Goal: Information Seeking & Learning: Check status

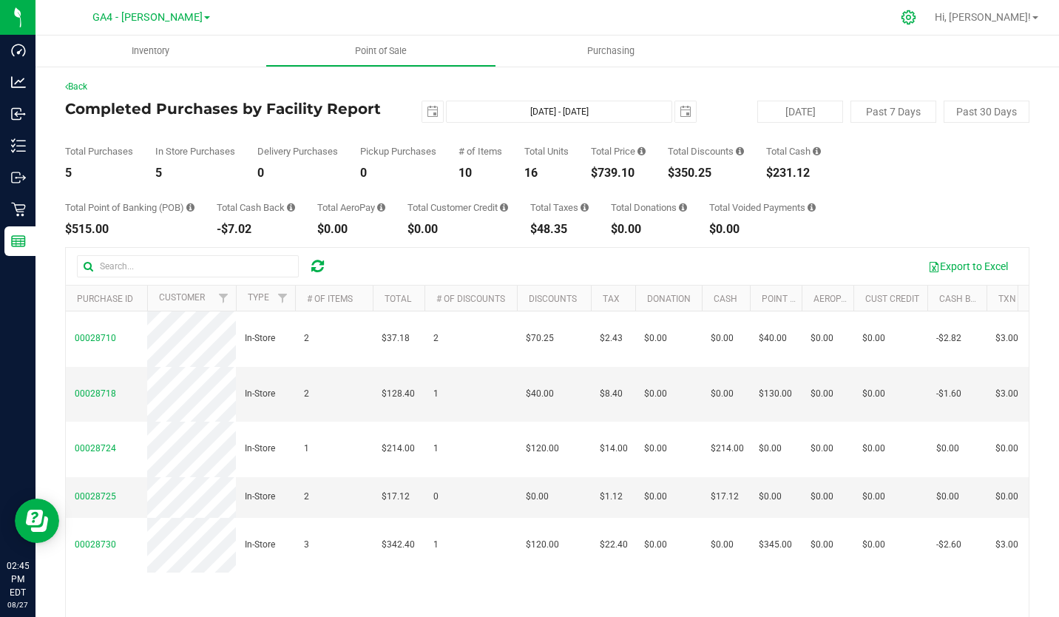
click at [915, 16] on icon at bounding box center [908, 17] width 14 height 14
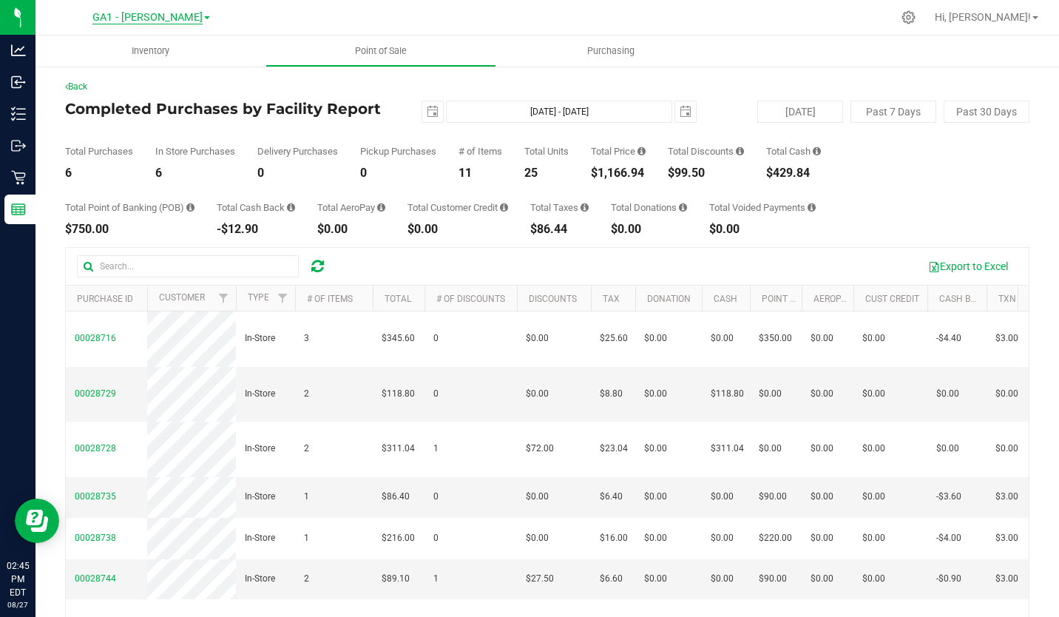
click at [157, 16] on span "GA1 - [PERSON_NAME]" at bounding box center [147, 17] width 110 height 13
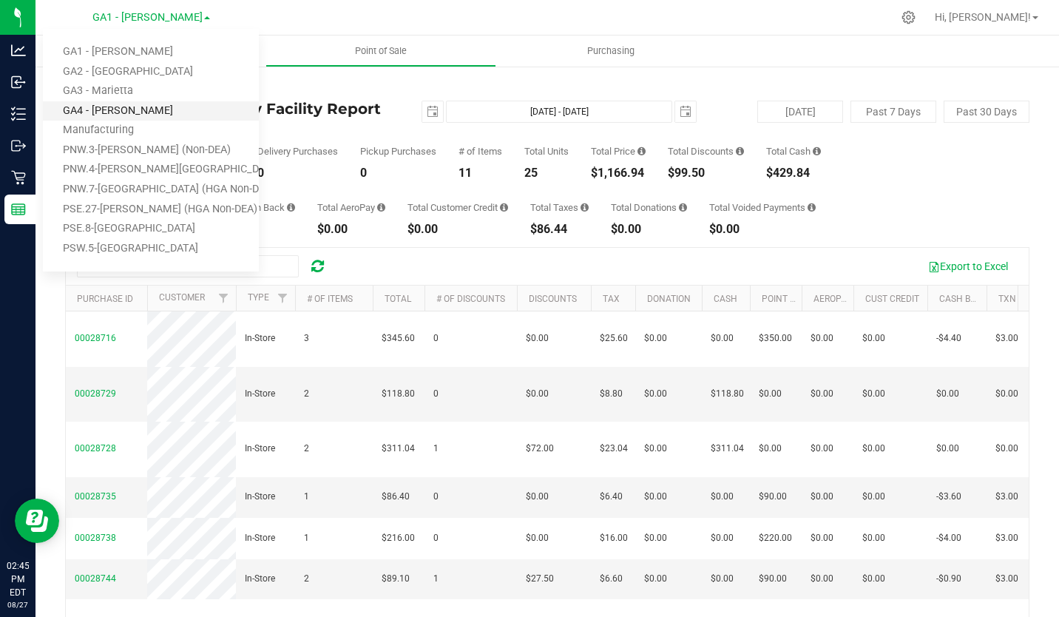
click at [153, 115] on link "GA4 - [PERSON_NAME]" at bounding box center [151, 111] width 216 height 20
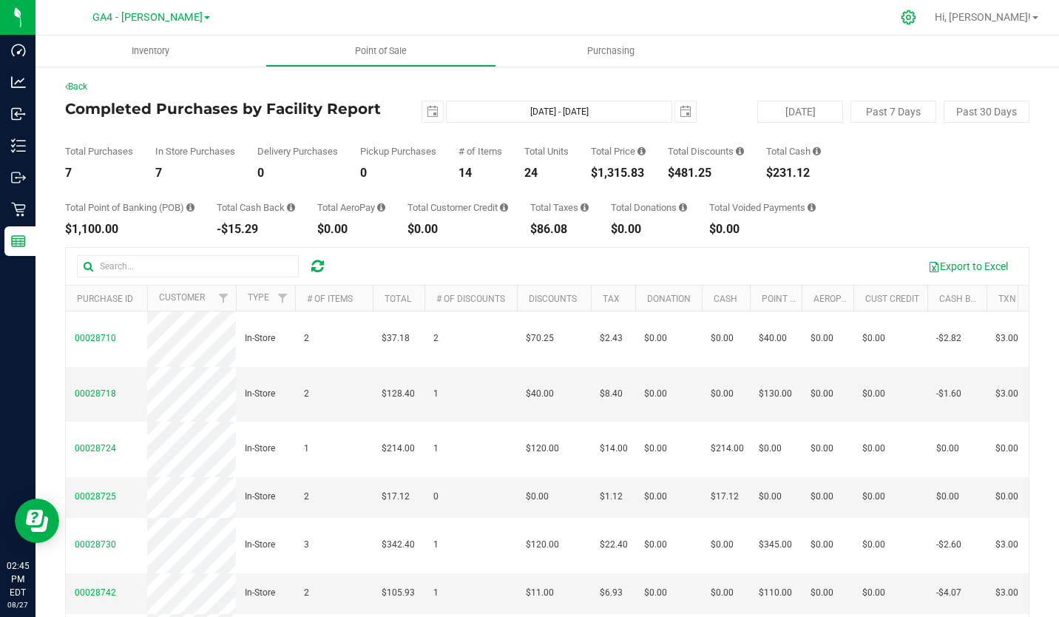
click at [916, 15] on icon at bounding box center [908, 18] width 16 height 16
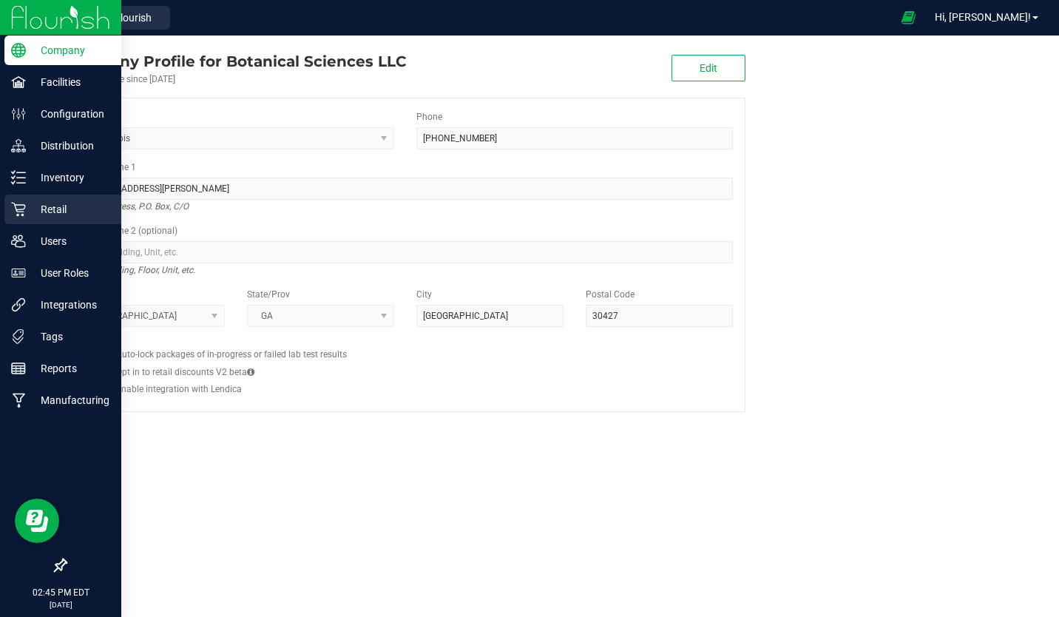
click at [60, 215] on p "Retail" at bounding box center [70, 209] width 89 height 18
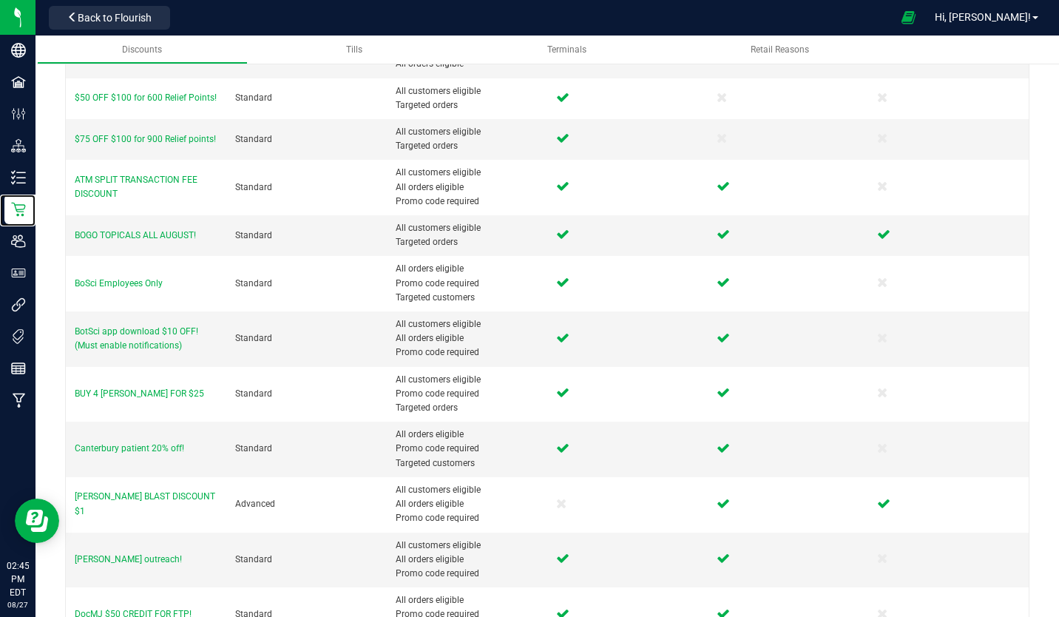
scroll to position [596, 0]
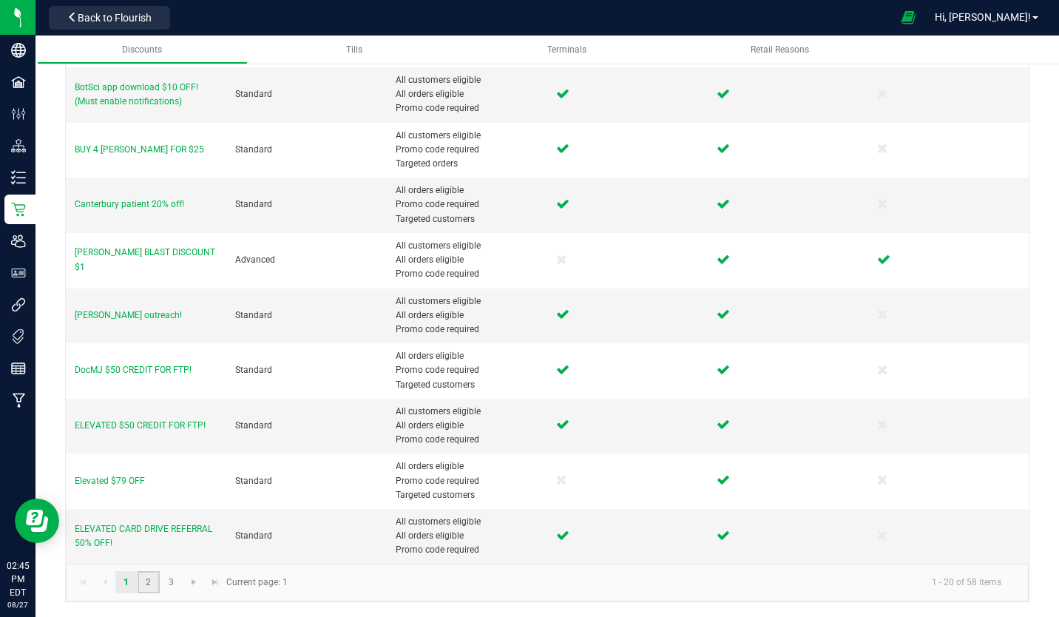
click at [146, 576] on link "2" at bounding box center [148, 582] width 21 height 22
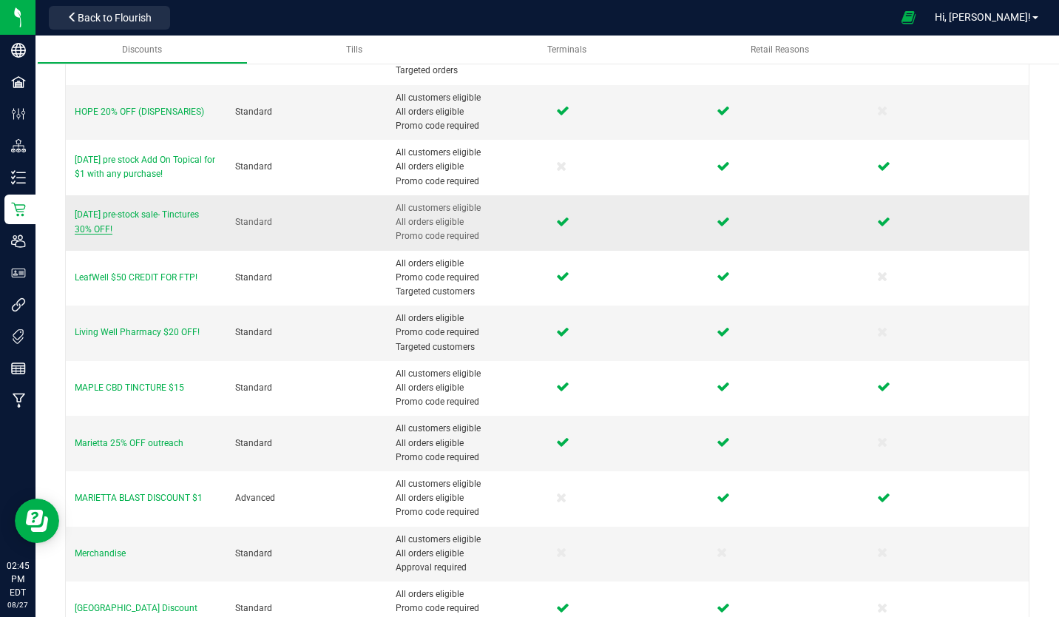
click at [177, 218] on span "[DATE] pre-stock sale- Tinctures 30% OFF!" at bounding box center [137, 221] width 124 height 24
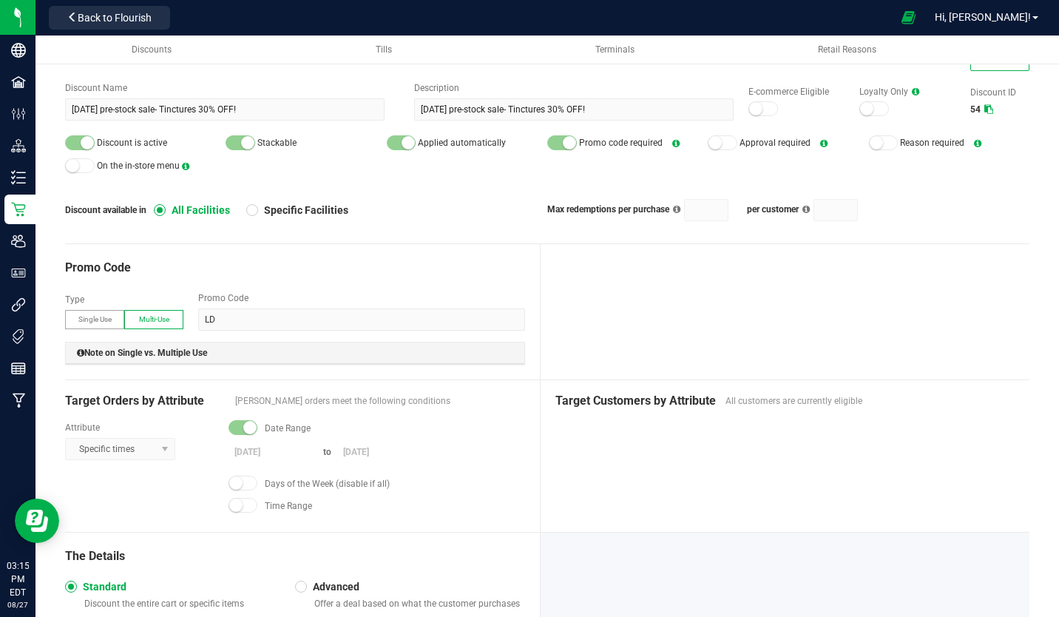
scroll to position [565, 0]
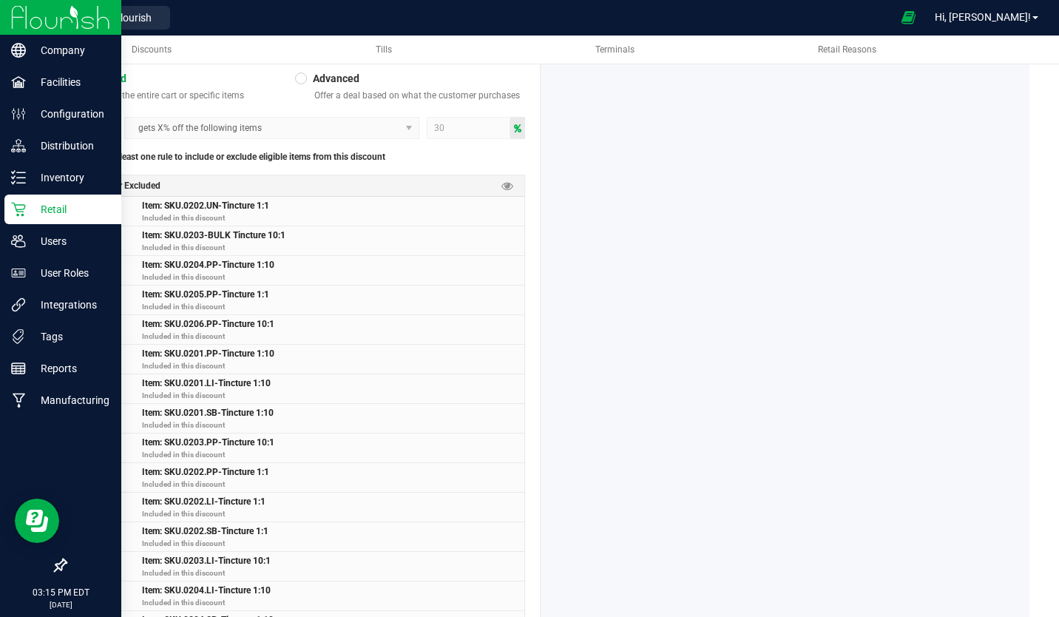
click at [61, 18] on img at bounding box center [60, 17] width 99 height 35
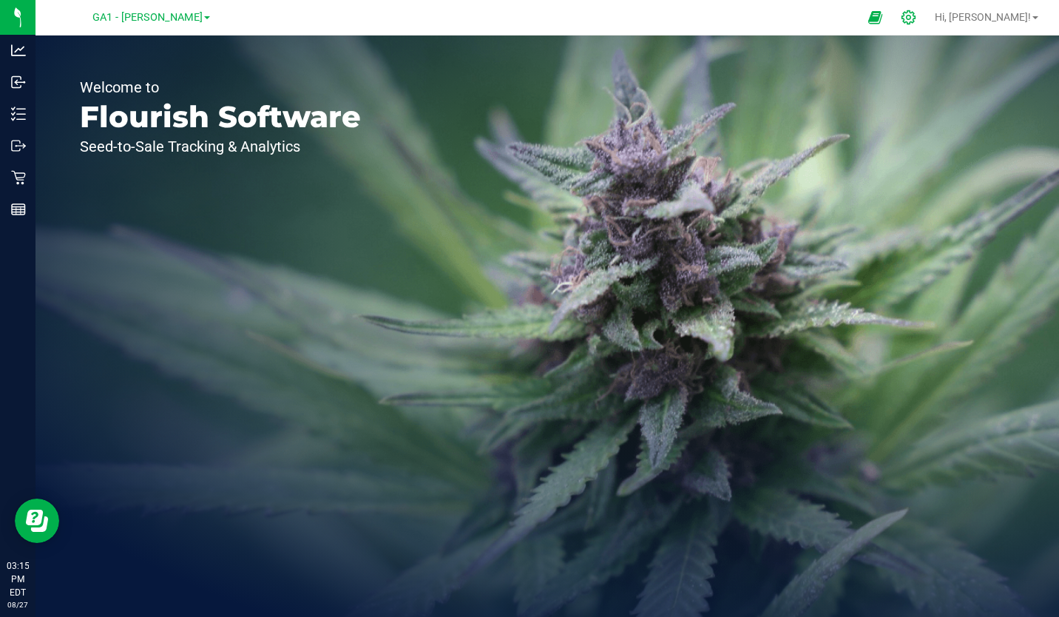
click at [916, 11] on icon at bounding box center [908, 18] width 16 height 16
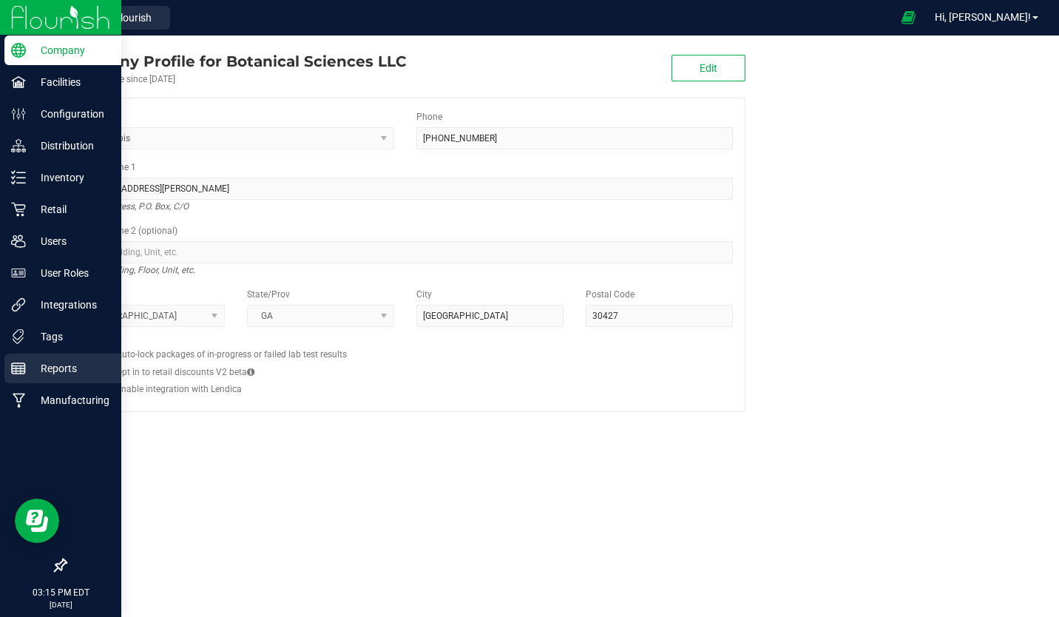
click at [20, 367] on icon at bounding box center [18, 368] width 15 height 15
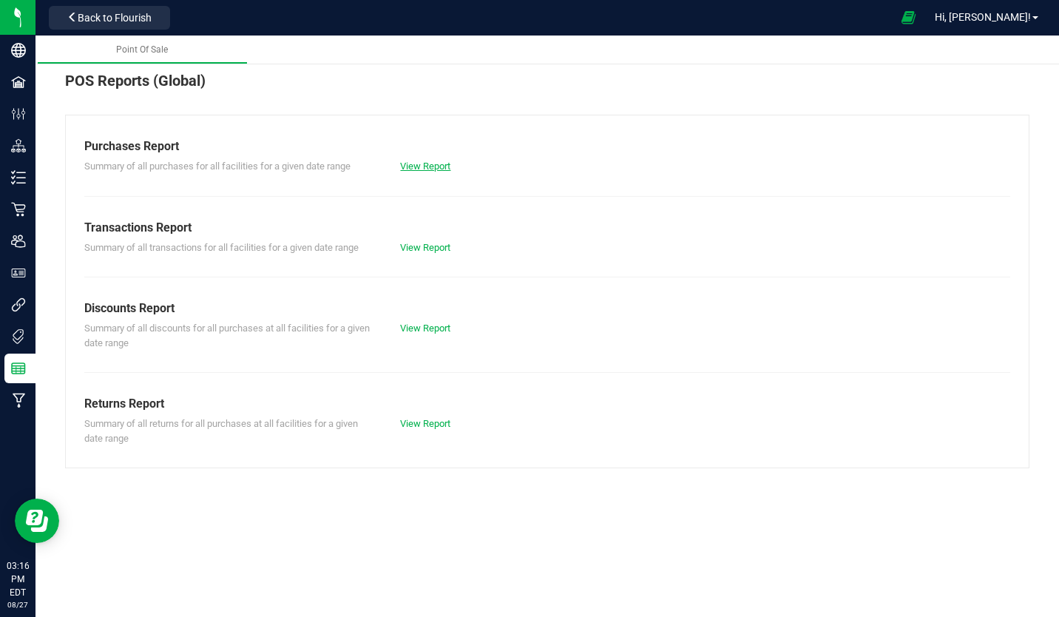
click at [424, 168] on link "View Report" at bounding box center [425, 165] width 50 height 11
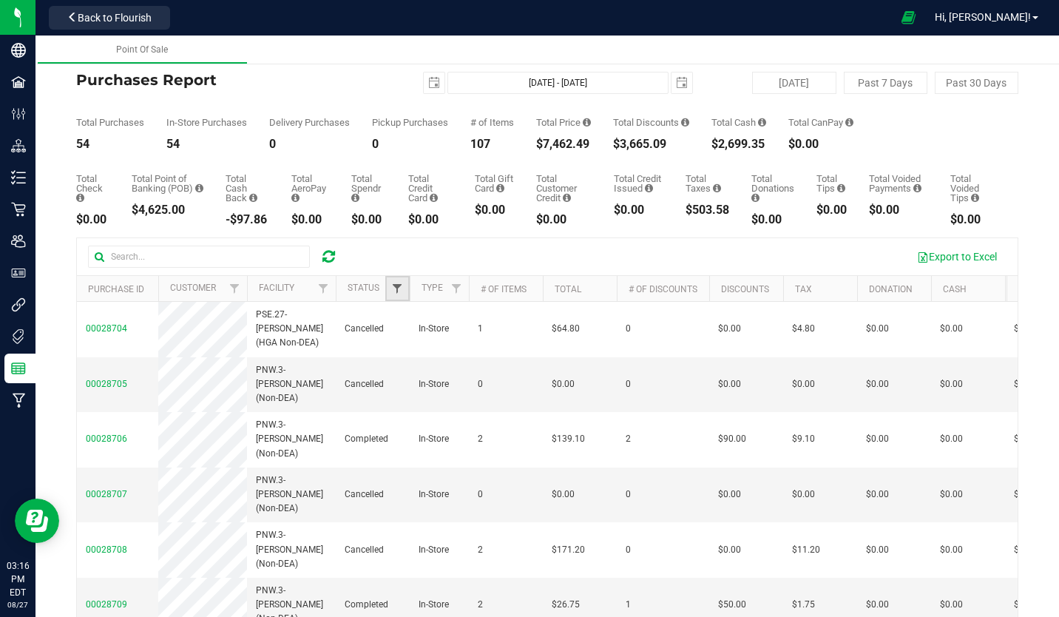
click at [393, 288] on span "Filter" at bounding box center [397, 288] width 12 height 12
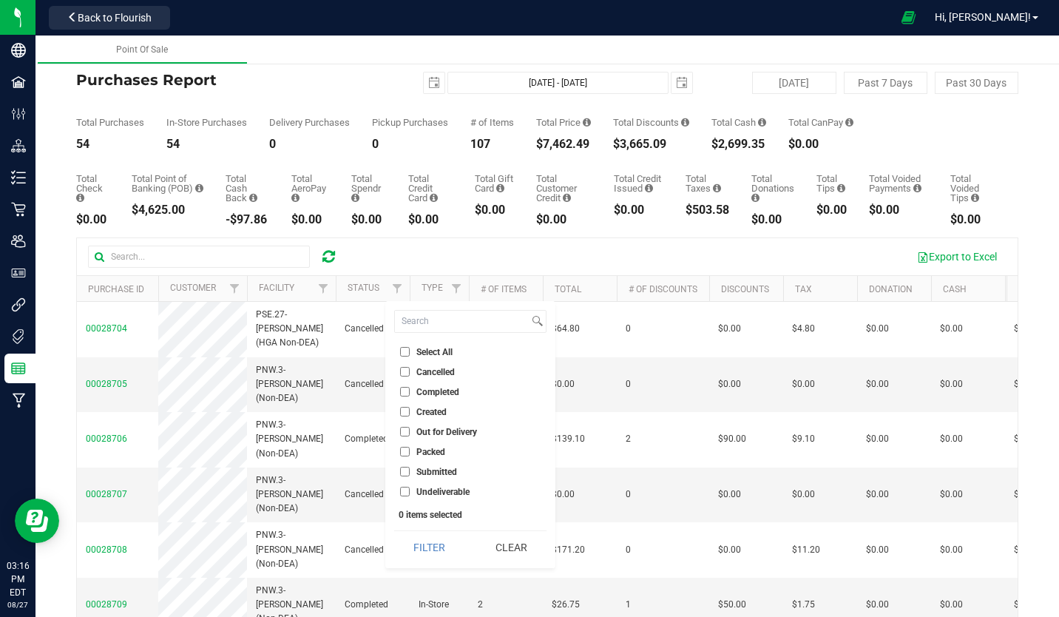
click at [403, 390] on input "Completed" at bounding box center [405, 392] width 10 height 10
checkbox input "true"
click at [429, 543] on button "Filter" at bounding box center [429, 547] width 71 height 33
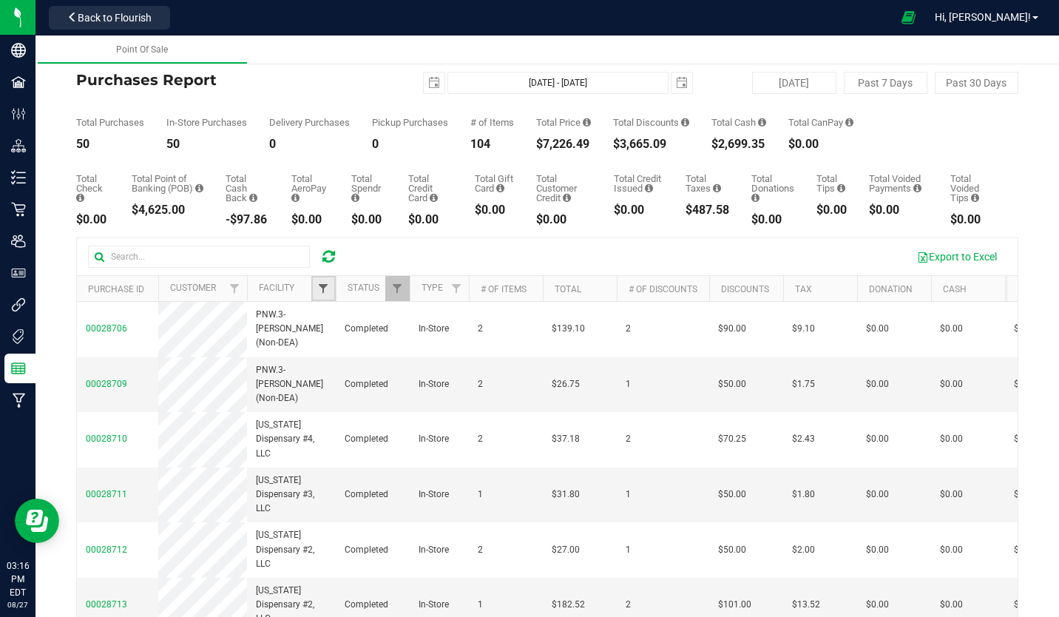
click at [322, 294] on span "Filter" at bounding box center [323, 288] width 12 height 12
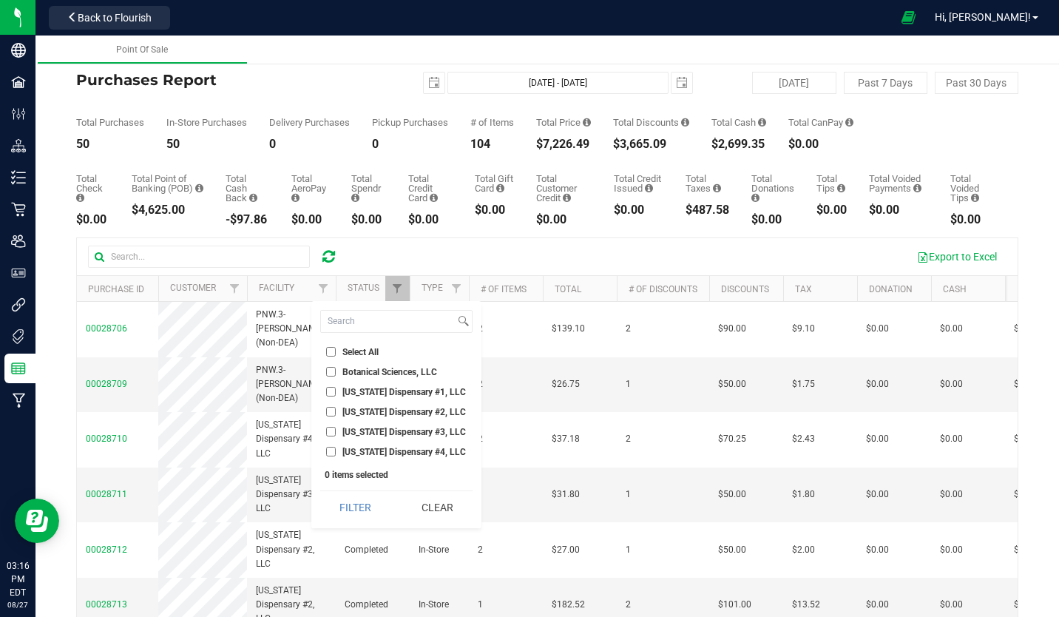
click at [330, 448] on input "[US_STATE] Dispensary #4, LLC" at bounding box center [331, 452] width 10 height 10
click at [341, 500] on button "Filter" at bounding box center [355, 507] width 71 height 33
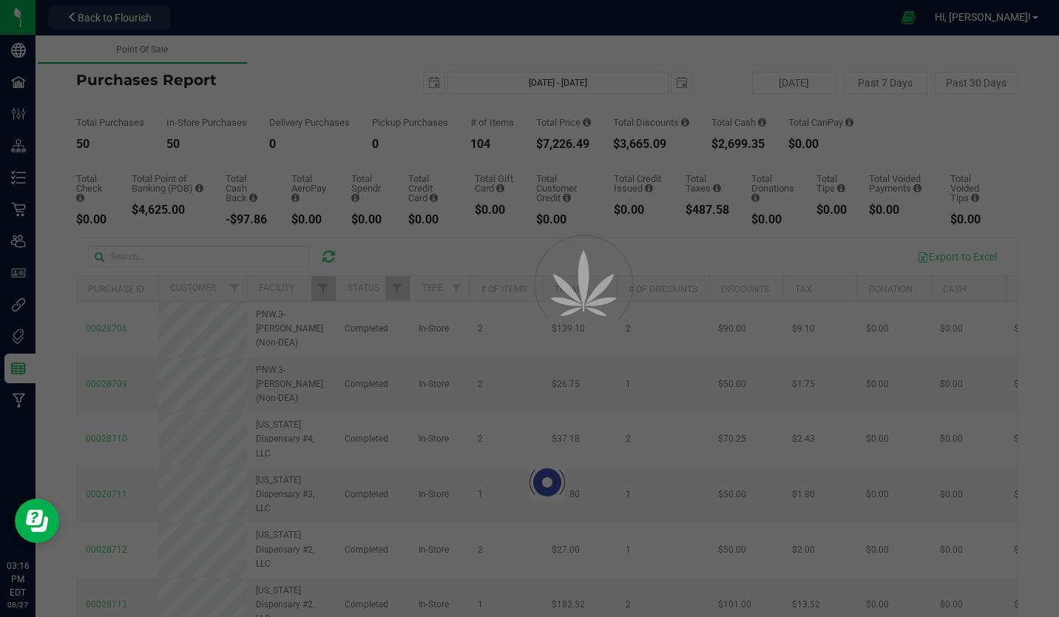
checkbox input "true"
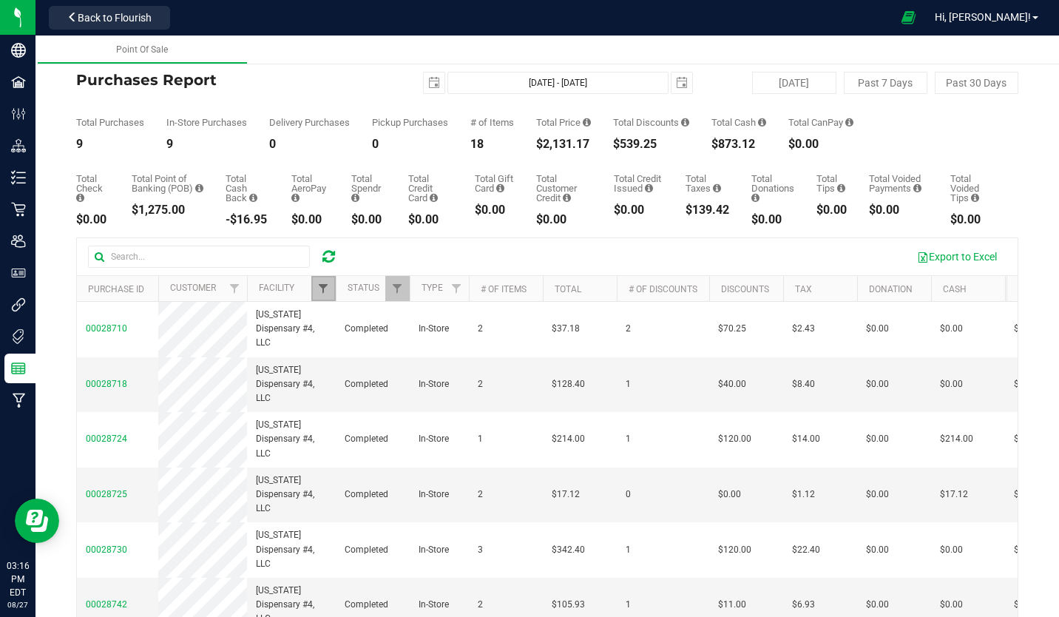
click at [329, 285] on span "Filter" at bounding box center [323, 288] width 12 height 12
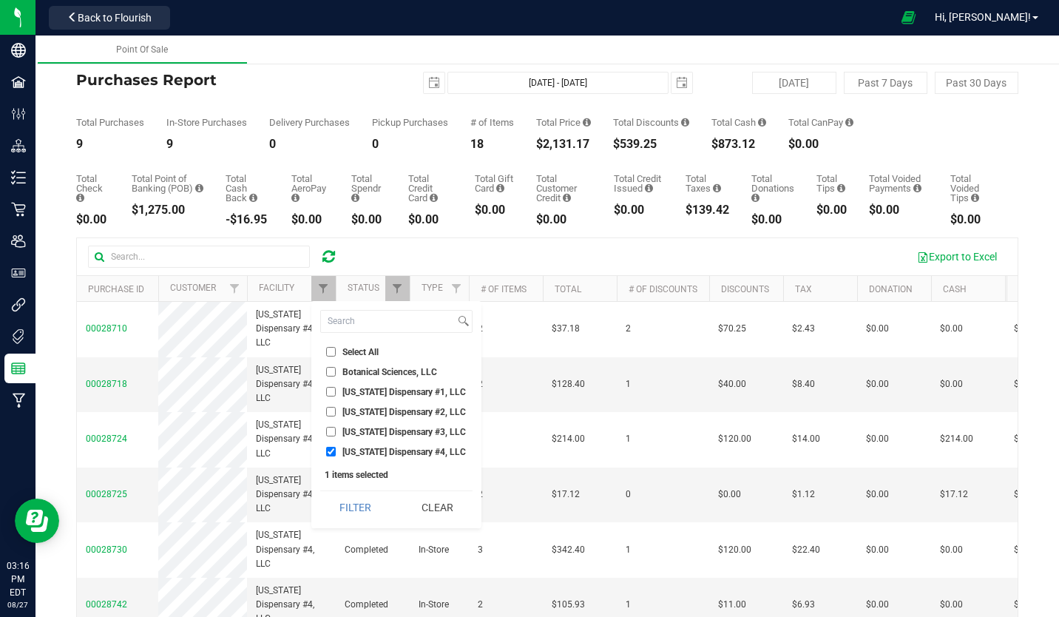
click at [331, 433] on input "[US_STATE] Dispensary #3, LLC" at bounding box center [331, 432] width 10 height 10
click at [331, 434] on input "[US_STATE] Dispensary #3, LLC" at bounding box center [331, 432] width 10 height 10
checkbox input "false"
click at [362, 501] on button "Filter" at bounding box center [355, 507] width 71 height 33
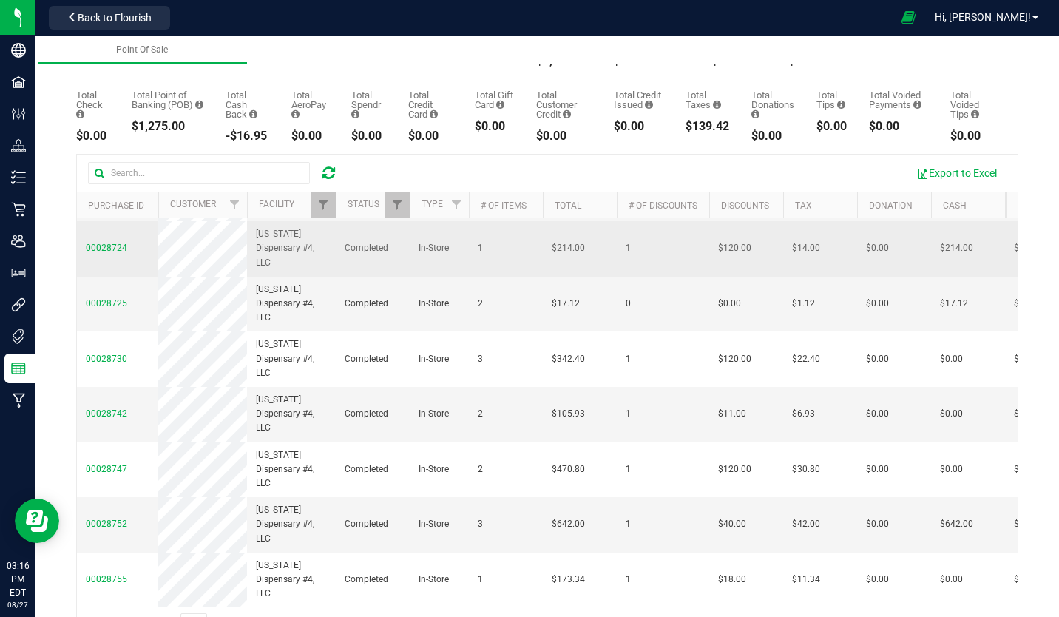
scroll to position [92, 0]
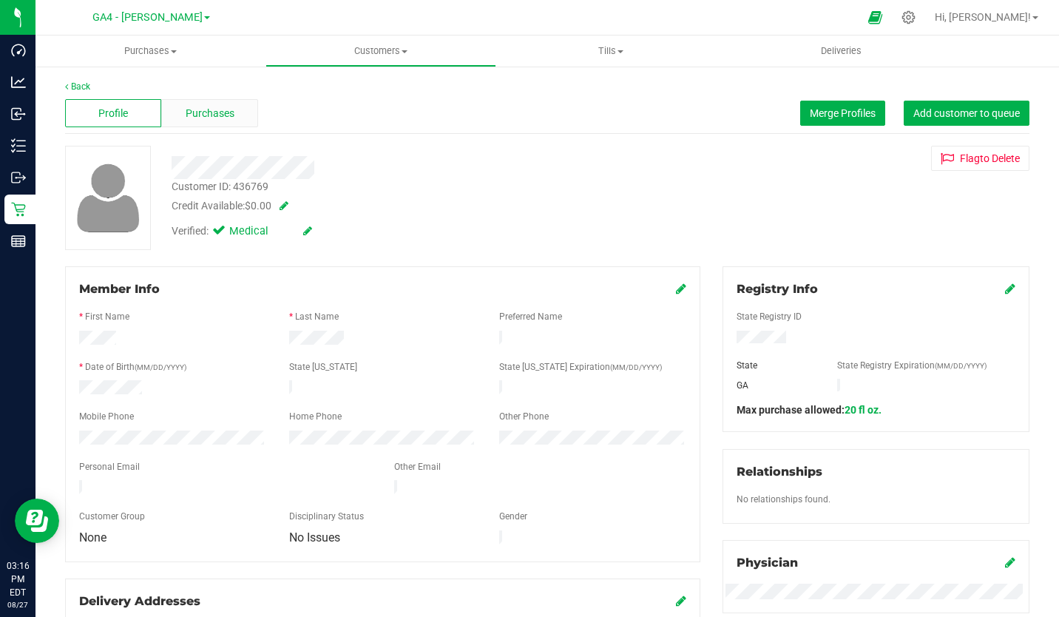
click at [223, 109] on span "Purchases" at bounding box center [210, 114] width 49 height 16
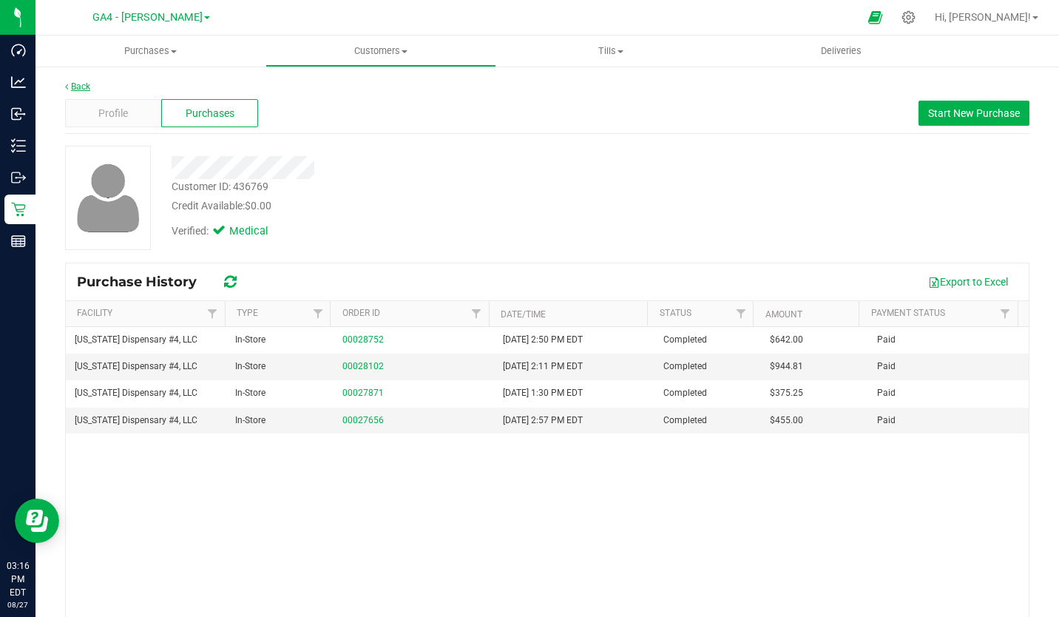
click at [76, 84] on link "Back" at bounding box center [77, 86] width 25 height 10
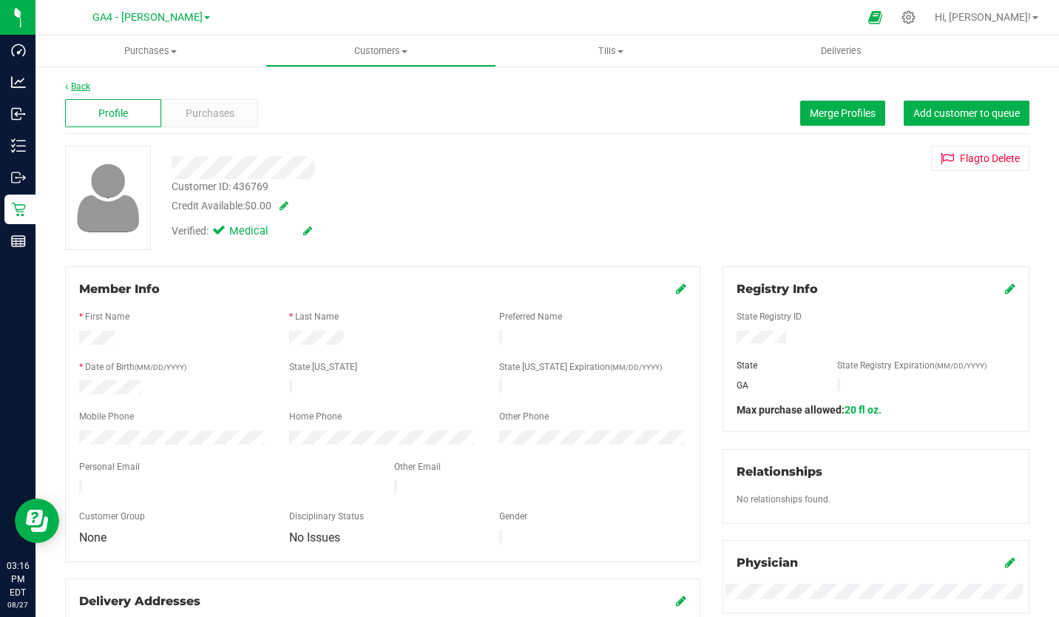
click at [79, 90] on link "Back" at bounding box center [77, 86] width 25 height 10
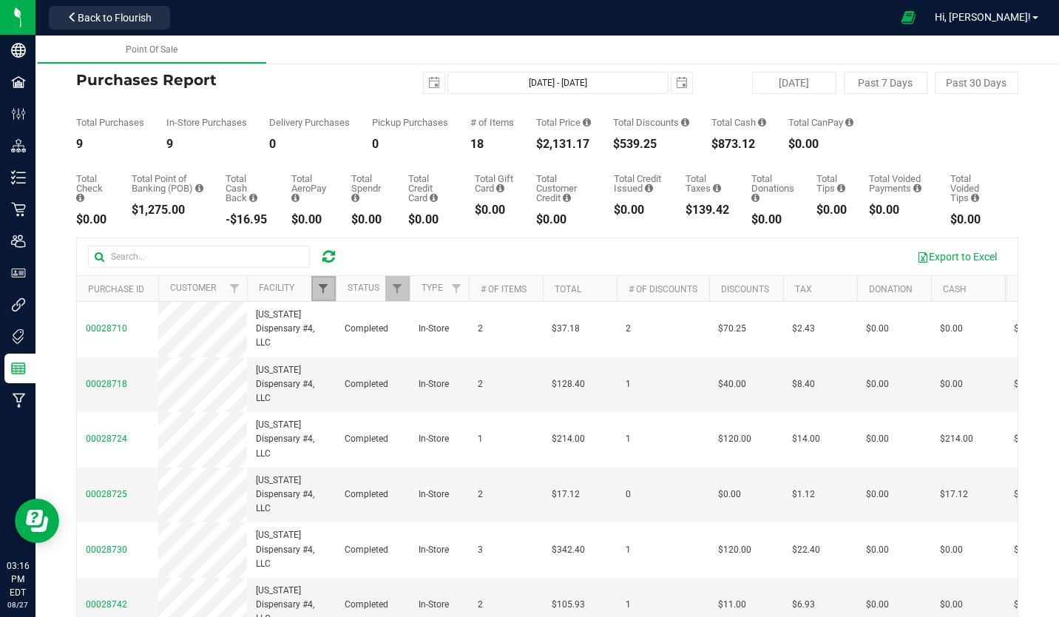
click at [323, 285] on span "Filter" at bounding box center [323, 288] width 12 height 12
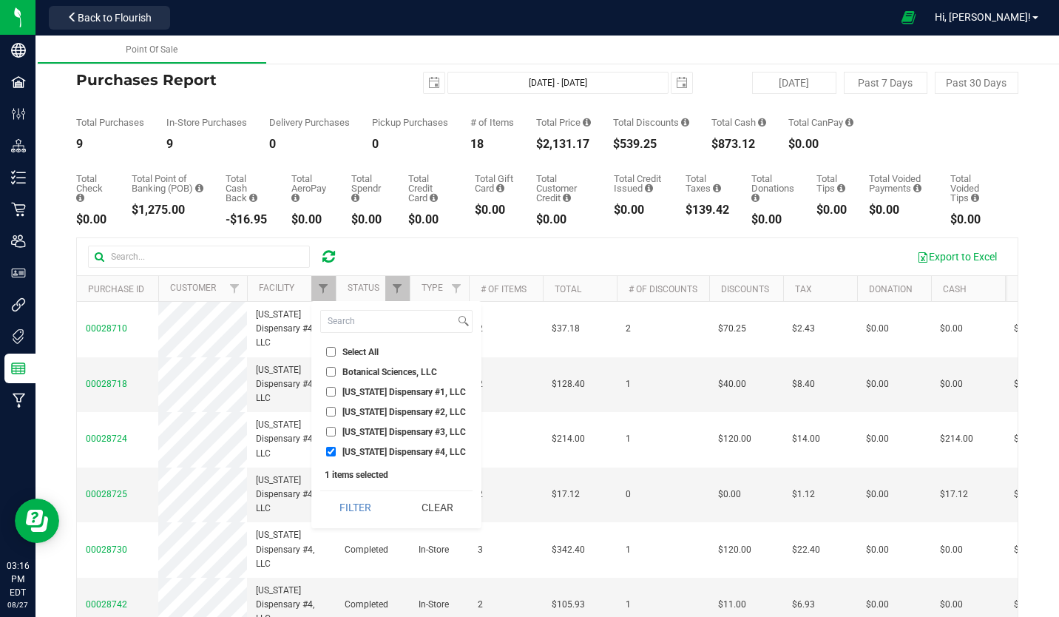
click at [330, 433] on input "[US_STATE] Dispensary #3, LLC" at bounding box center [331, 432] width 10 height 10
checkbox input "true"
click at [330, 452] on input "[US_STATE] Dispensary #4, LLC" at bounding box center [331, 452] width 10 height 10
checkbox input "false"
click at [345, 509] on button "Filter" at bounding box center [355, 507] width 71 height 33
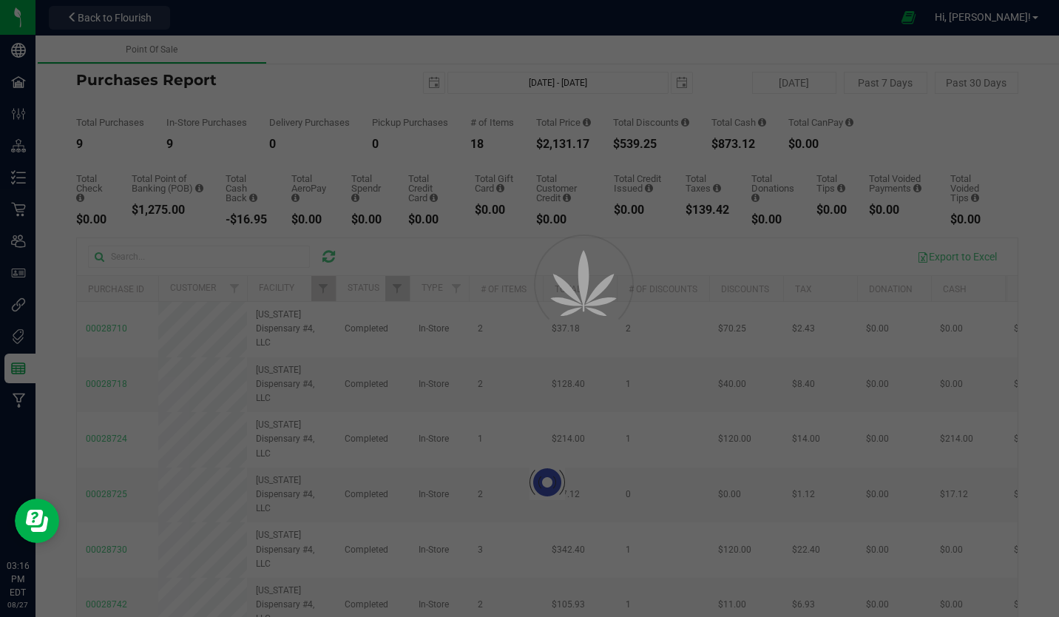
checkbox input "true"
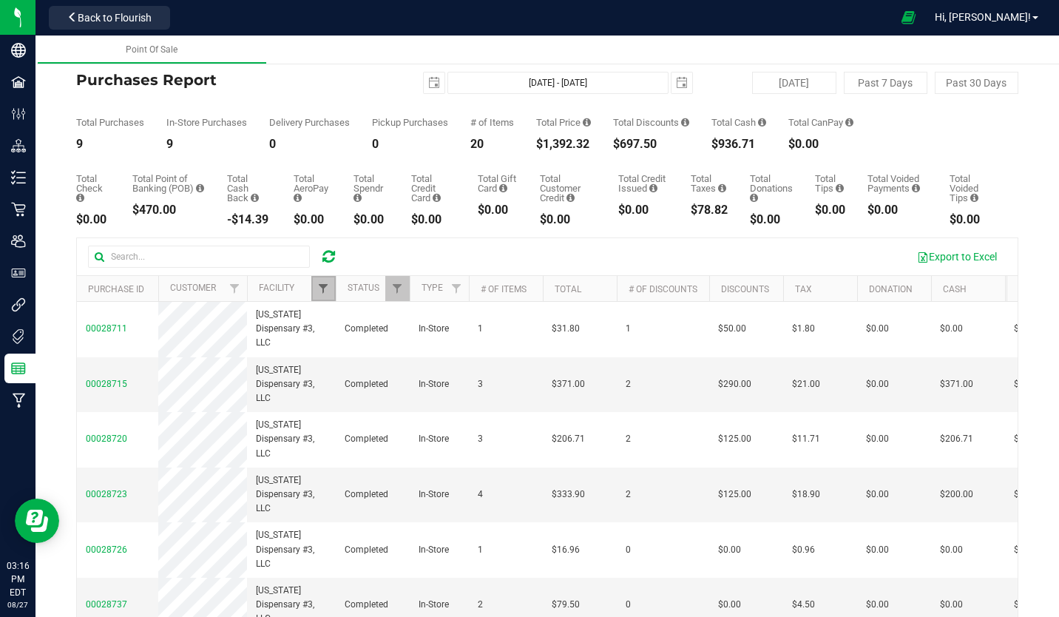
click at [322, 287] on span "Filter" at bounding box center [323, 288] width 12 height 12
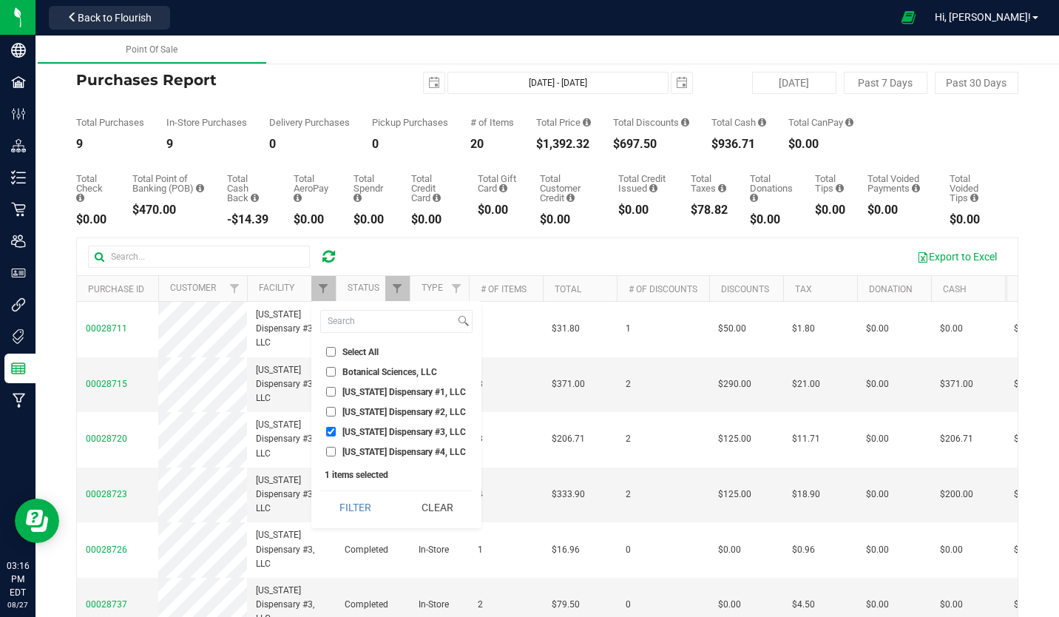
click at [330, 410] on input "[US_STATE] Dispensary #2, LLC" at bounding box center [331, 412] width 10 height 10
checkbox input "true"
click at [329, 432] on input "[US_STATE] Dispensary #3, LLC" at bounding box center [331, 432] width 10 height 10
checkbox input "false"
click at [344, 493] on button "Filter" at bounding box center [355, 507] width 71 height 33
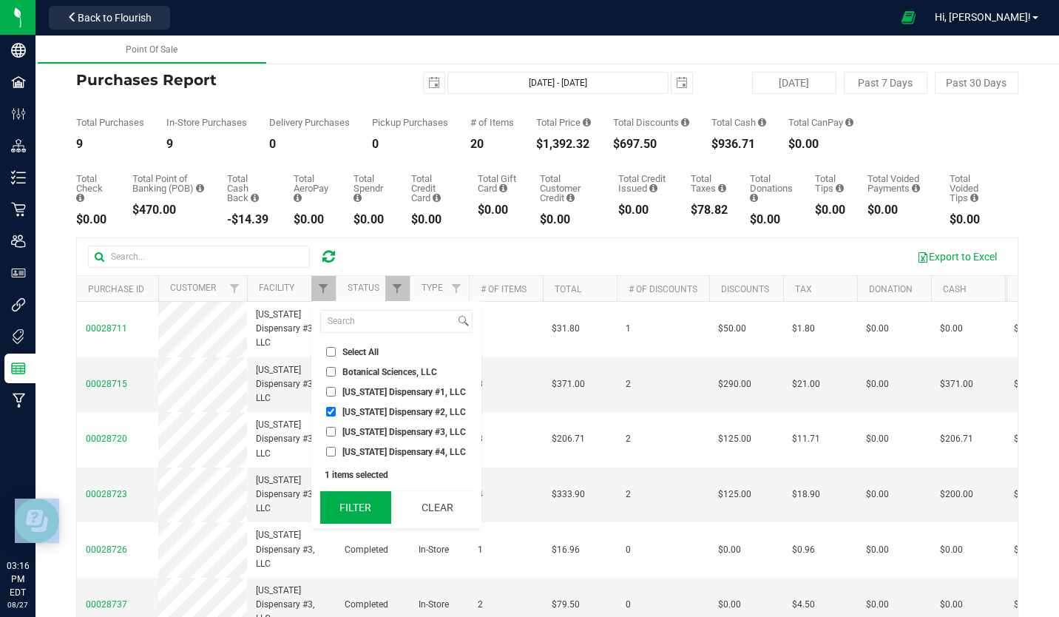
click at [344, 493] on body "Company Facilities Configuration Distribution Inventory Retail Users User Roles…" at bounding box center [529, 308] width 1059 height 617
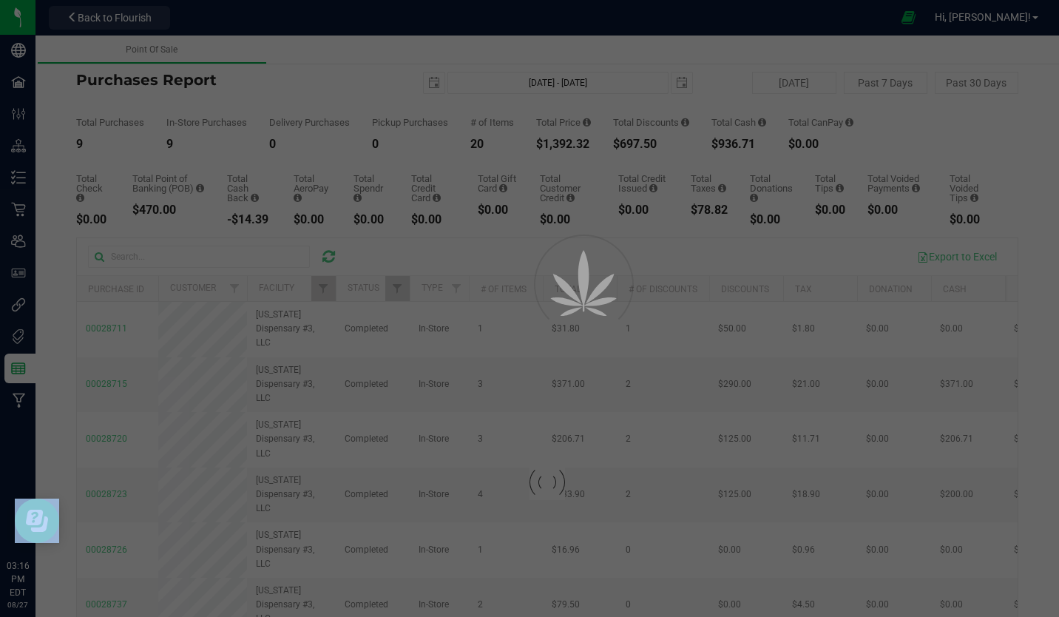
checkbox input "true"
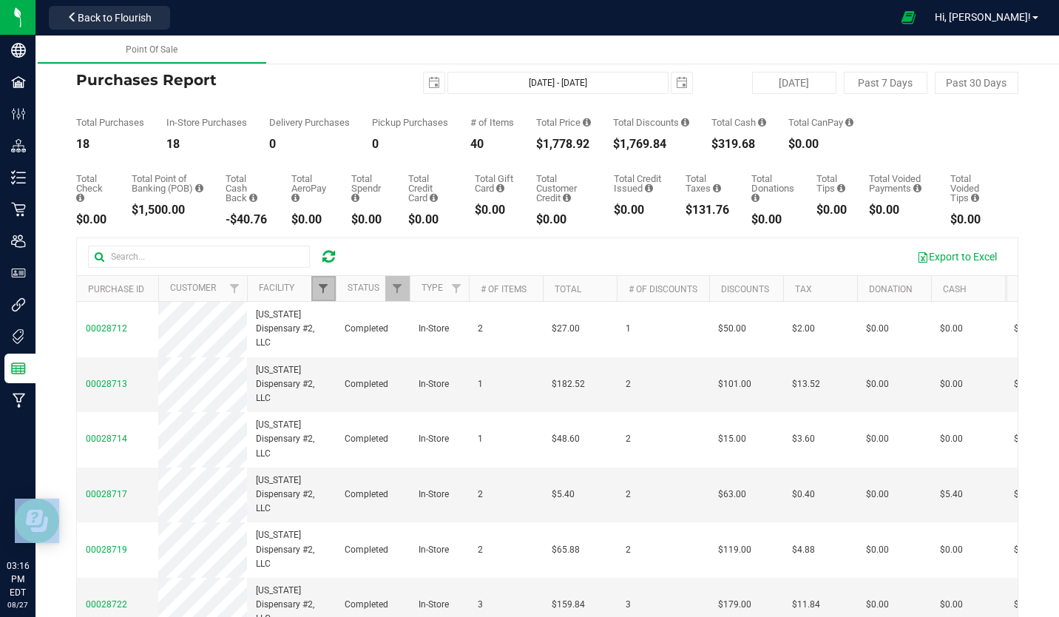
click at [320, 283] on span "Filter" at bounding box center [323, 288] width 12 height 12
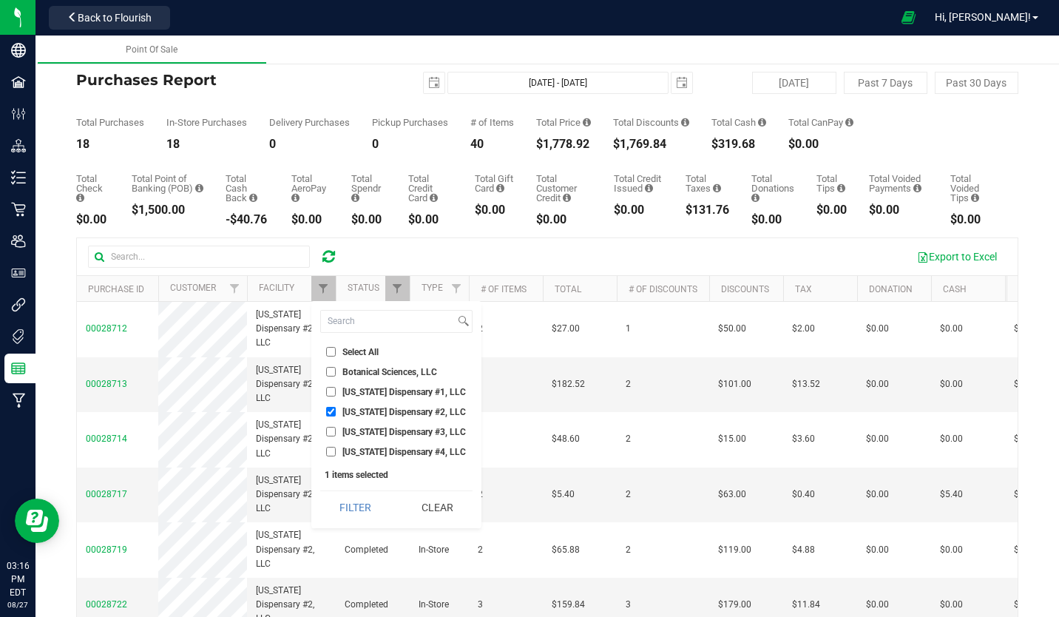
click at [333, 391] on input "[US_STATE] Dispensary #1, LLC" at bounding box center [331, 392] width 10 height 10
checkbox input "true"
click at [331, 410] on input "[US_STATE] Dispensary #2, LLC" at bounding box center [331, 412] width 10 height 10
checkbox input "false"
click at [348, 501] on button "Filter" at bounding box center [355, 507] width 71 height 33
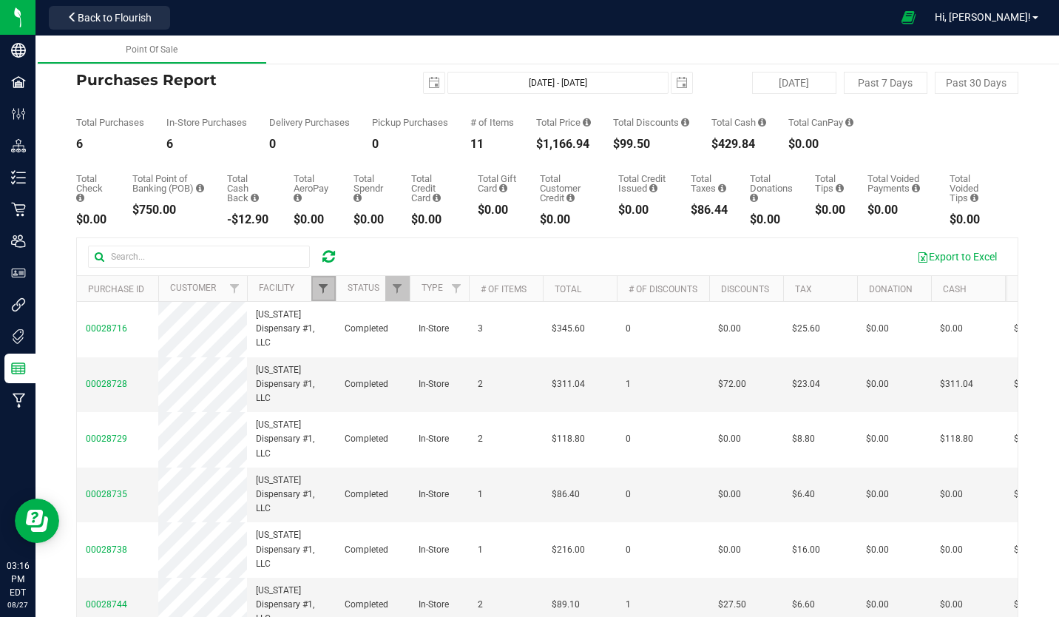
click at [325, 287] on span "Filter" at bounding box center [323, 288] width 12 height 12
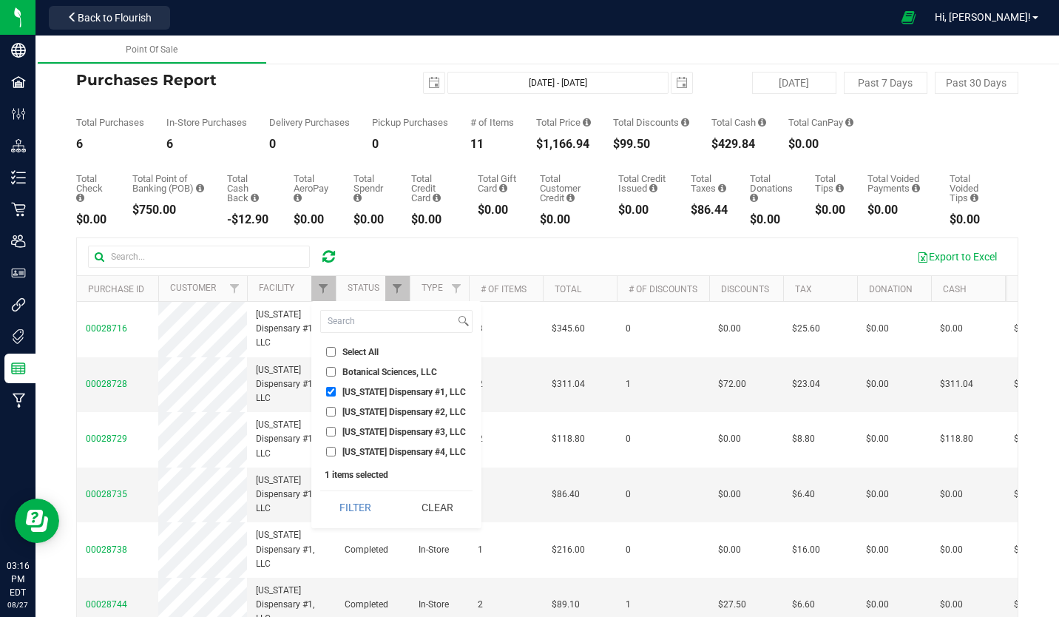
click at [332, 450] on input "[US_STATE] Dispensary #4, LLC" at bounding box center [331, 452] width 10 height 10
checkbox input "true"
click at [333, 390] on input "[US_STATE] Dispensary #1, LLC" at bounding box center [331, 392] width 10 height 10
checkbox input "false"
click at [353, 509] on button "Filter" at bounding box center [355, 507] width 71 height 33
